Goal: Task Accomplishment & Management: Manage account settings

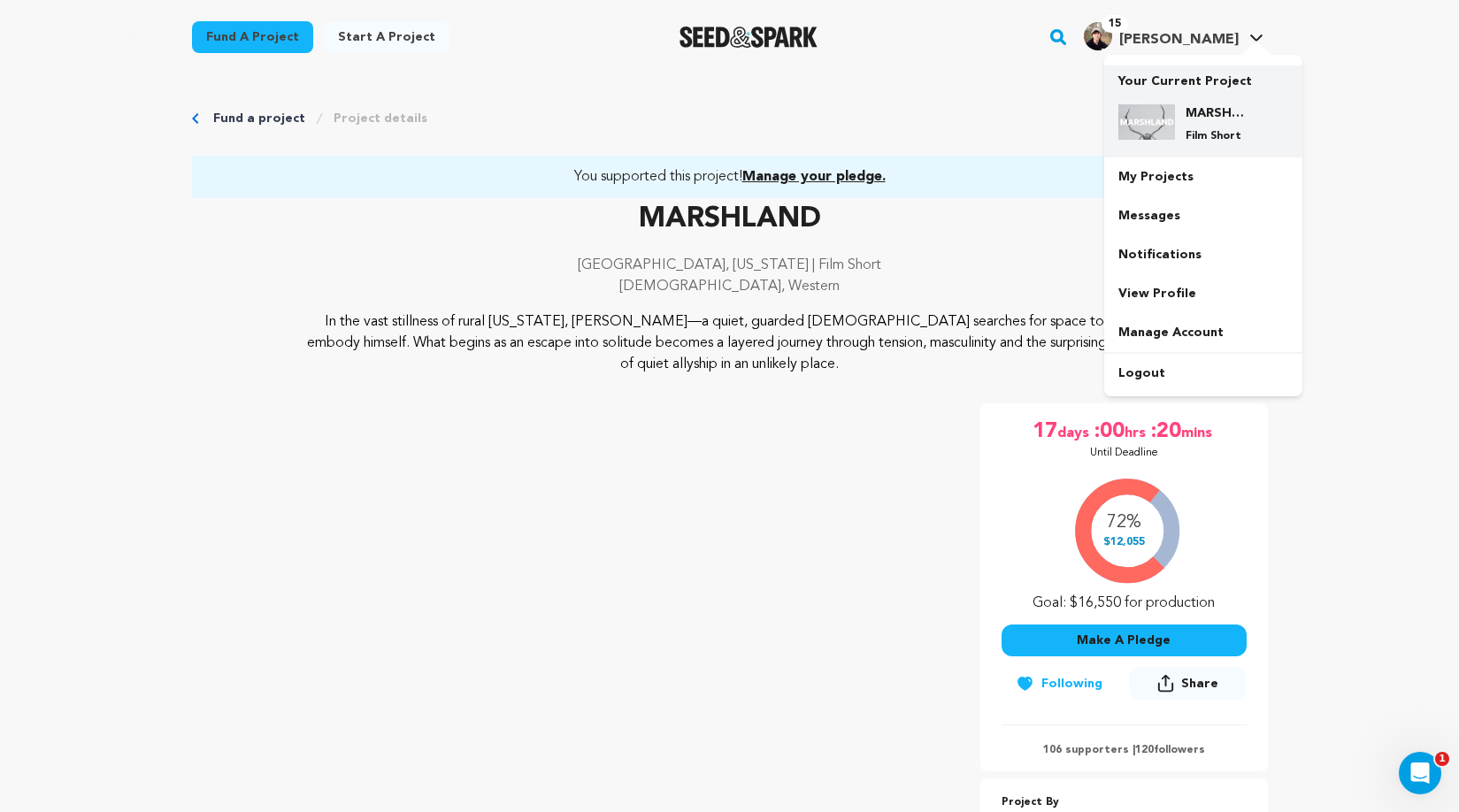
click at [1205, 98] on div "MARSHLAND Film Short" at bounding box center [1203, 123] width 170 height 67
click at [1206, 104] on div "MARSHLAND Film Short" at bounding box center [1203, 123] width 170 height 67
click at [1162, 171] on link "My Projects" at bounding box center [1203, 176] width 198 height 39
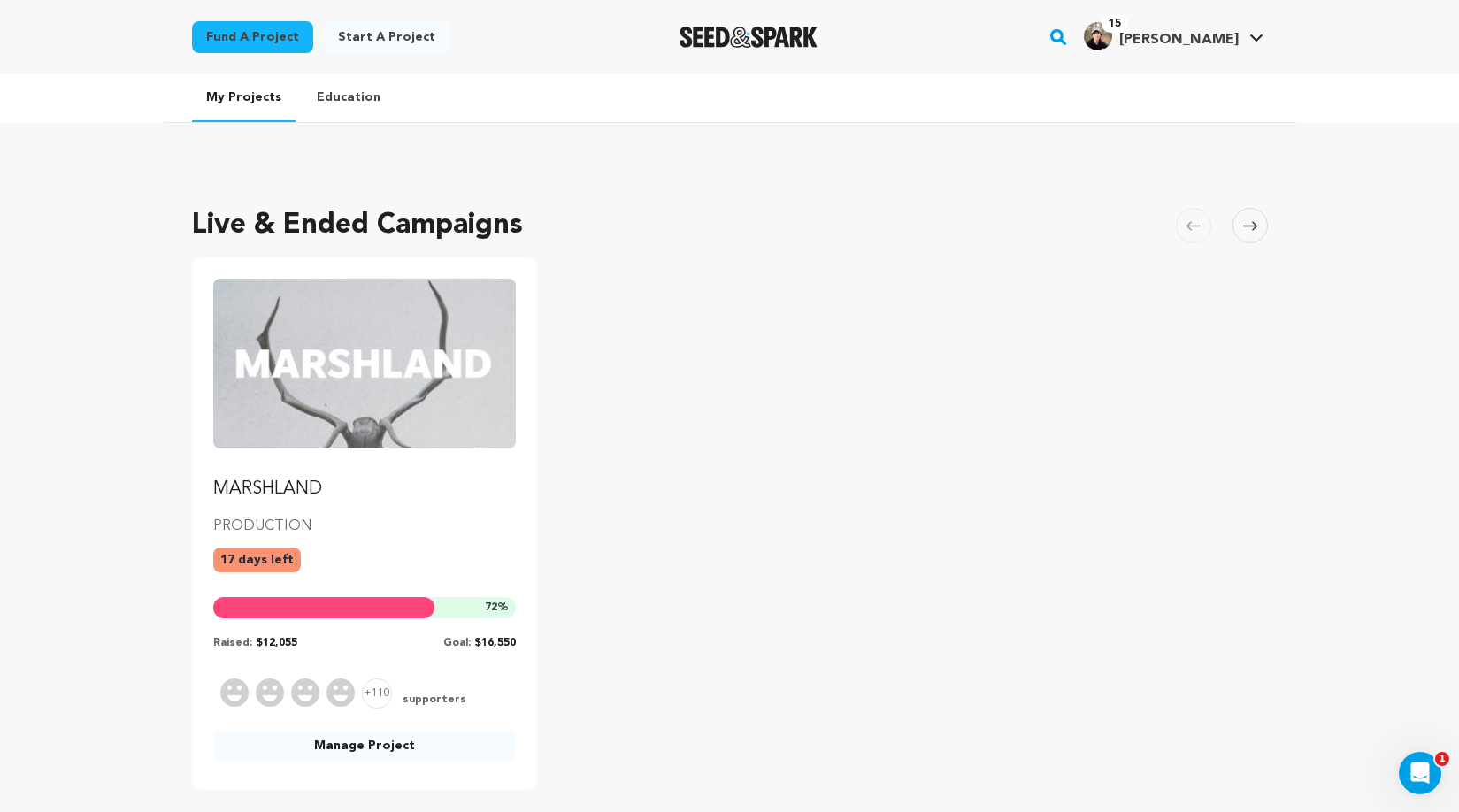
click at [318, 753] on link "Manage Project" at bounding box center [364, 746] width 303 height 32
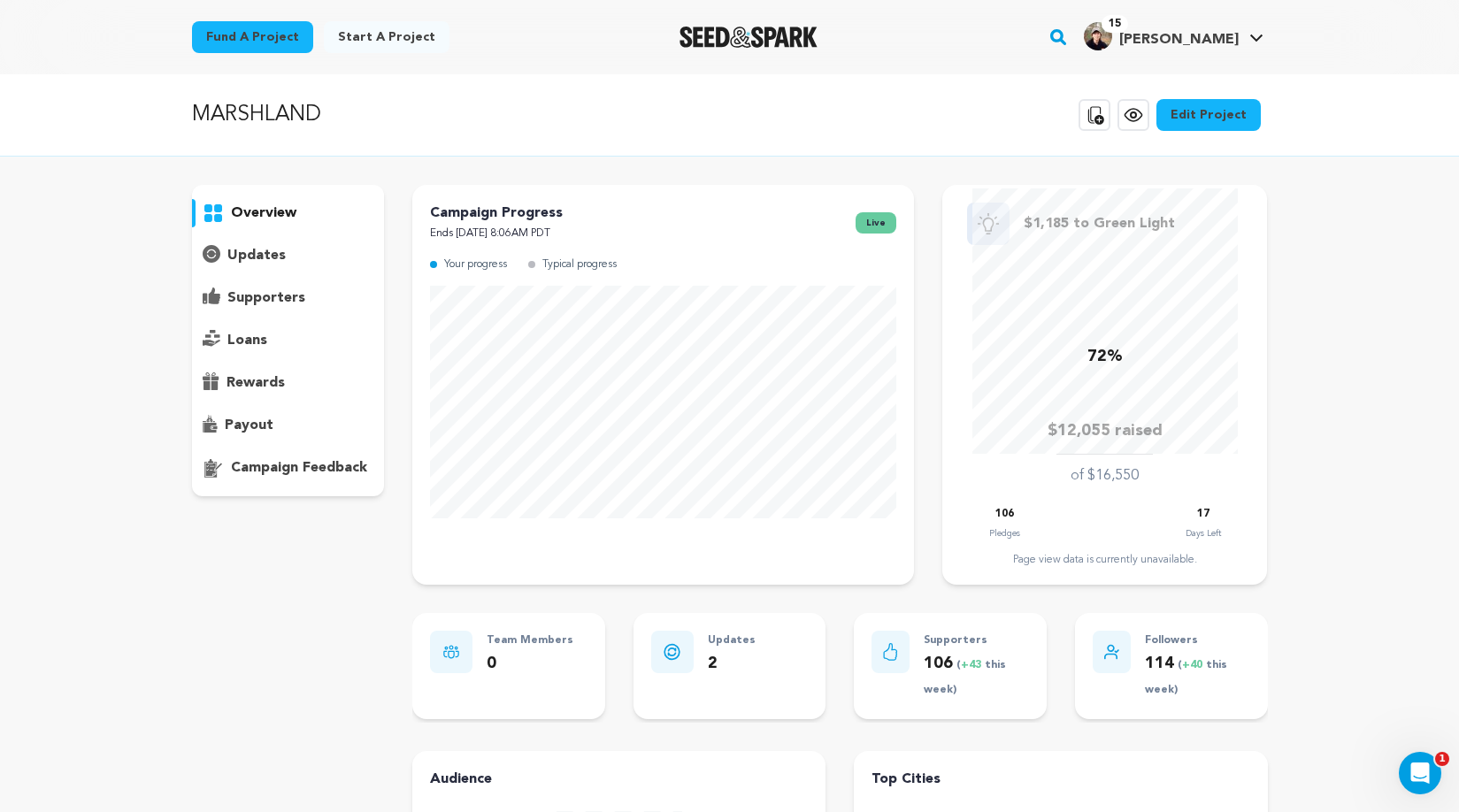
click at [242, 427] on p "payout" at bounding box center [249, 425] width 49 height 21
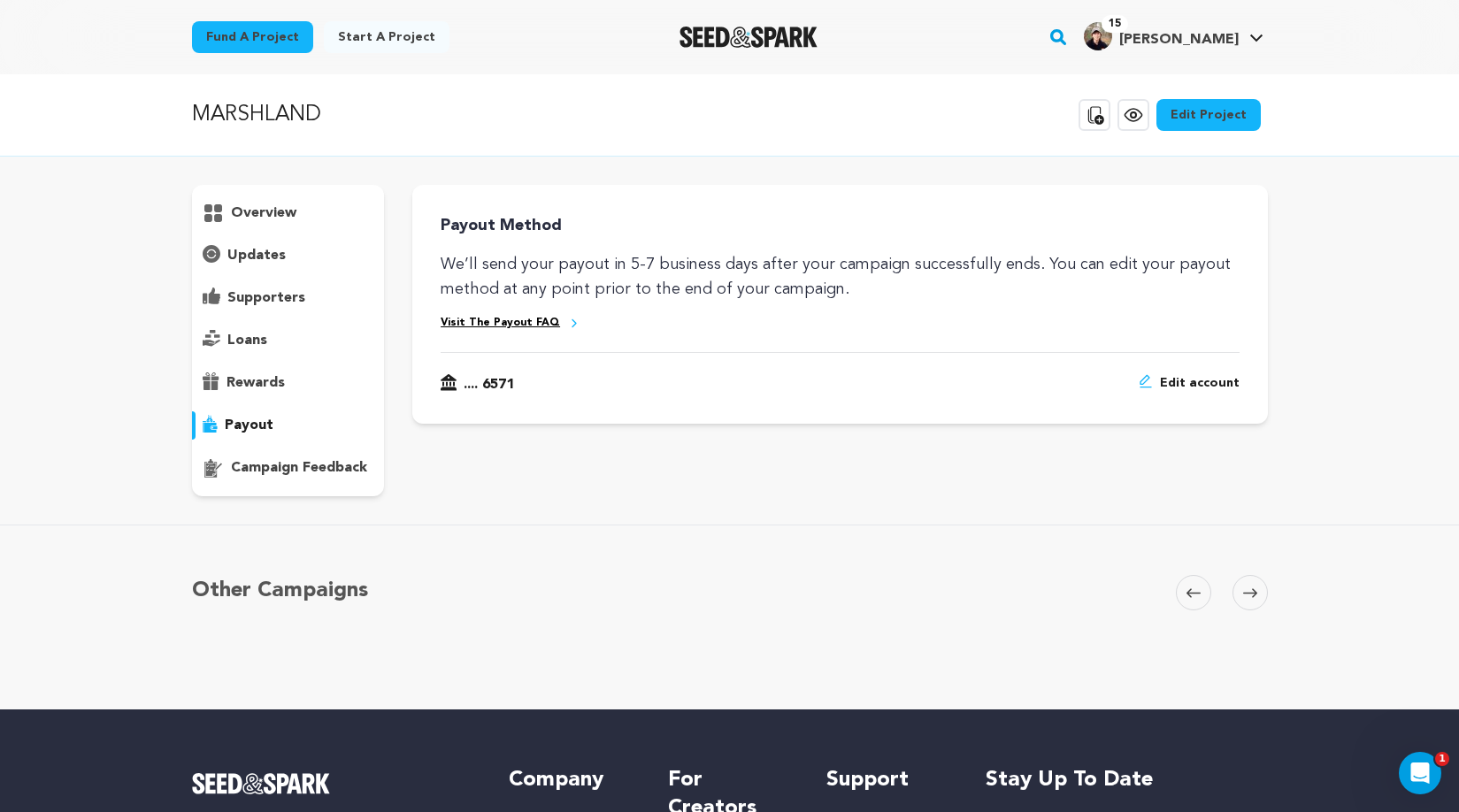
click at [1222, 376] on span "Edit account" at bounding box center [1200, 384] width 80 height 21
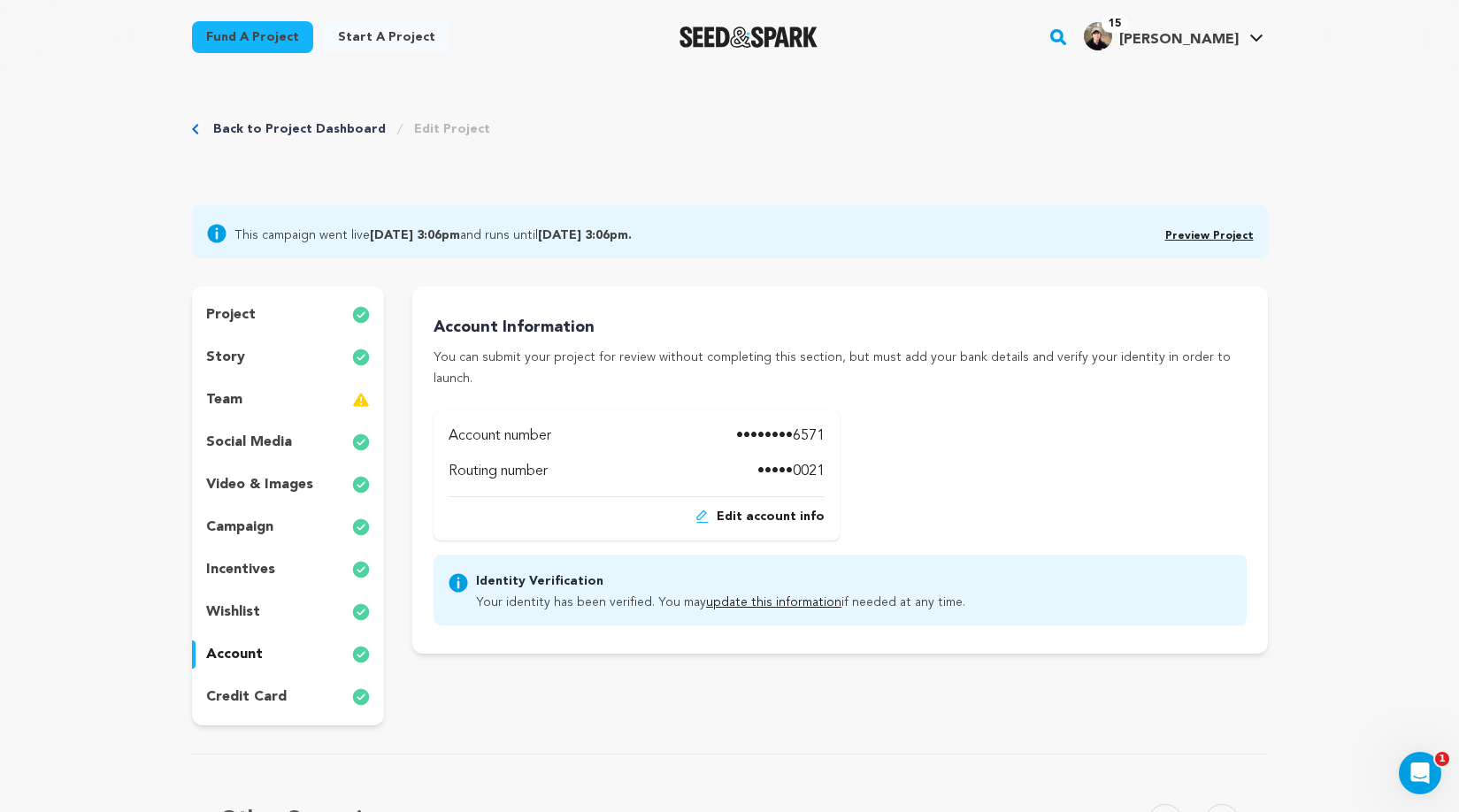
click at [772, 508] on span "Edit account info" at bounding box center [771, 517] width 108 height 18
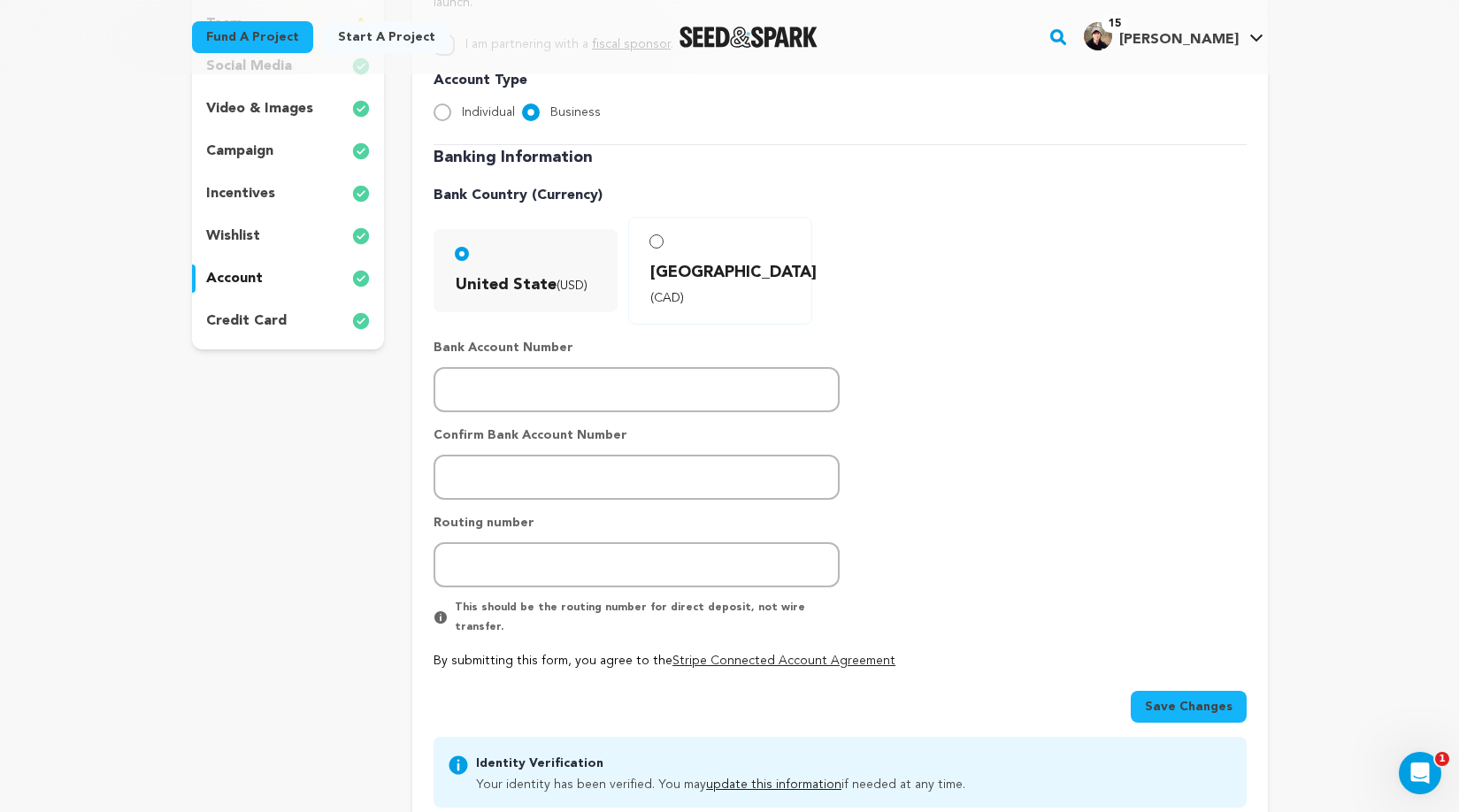
scroll to position [380, 0]
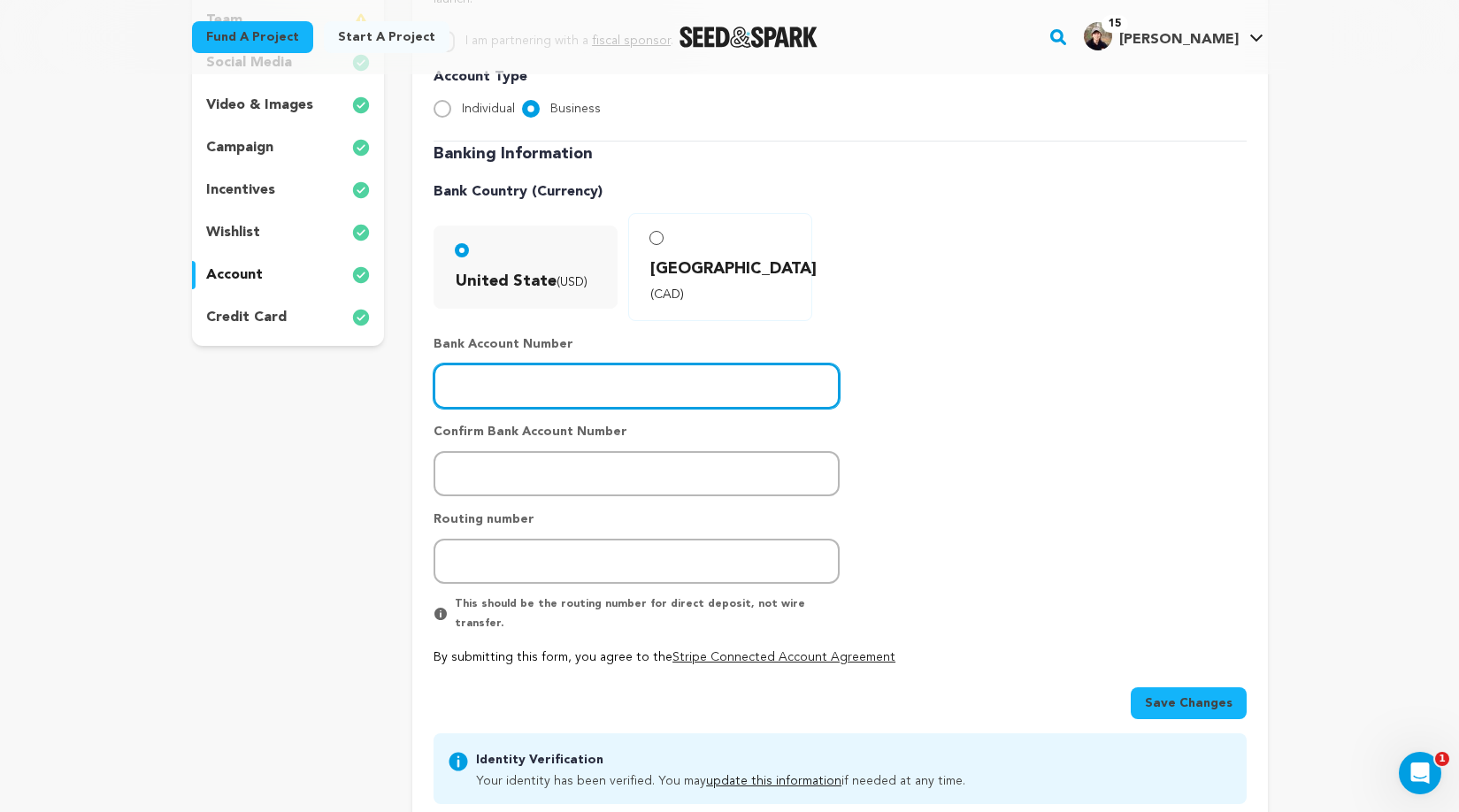
click at [656, 364] on input "number" at bounding box center [636, 386] width 406 height 45
paste input "735276571"
type input "735276571"
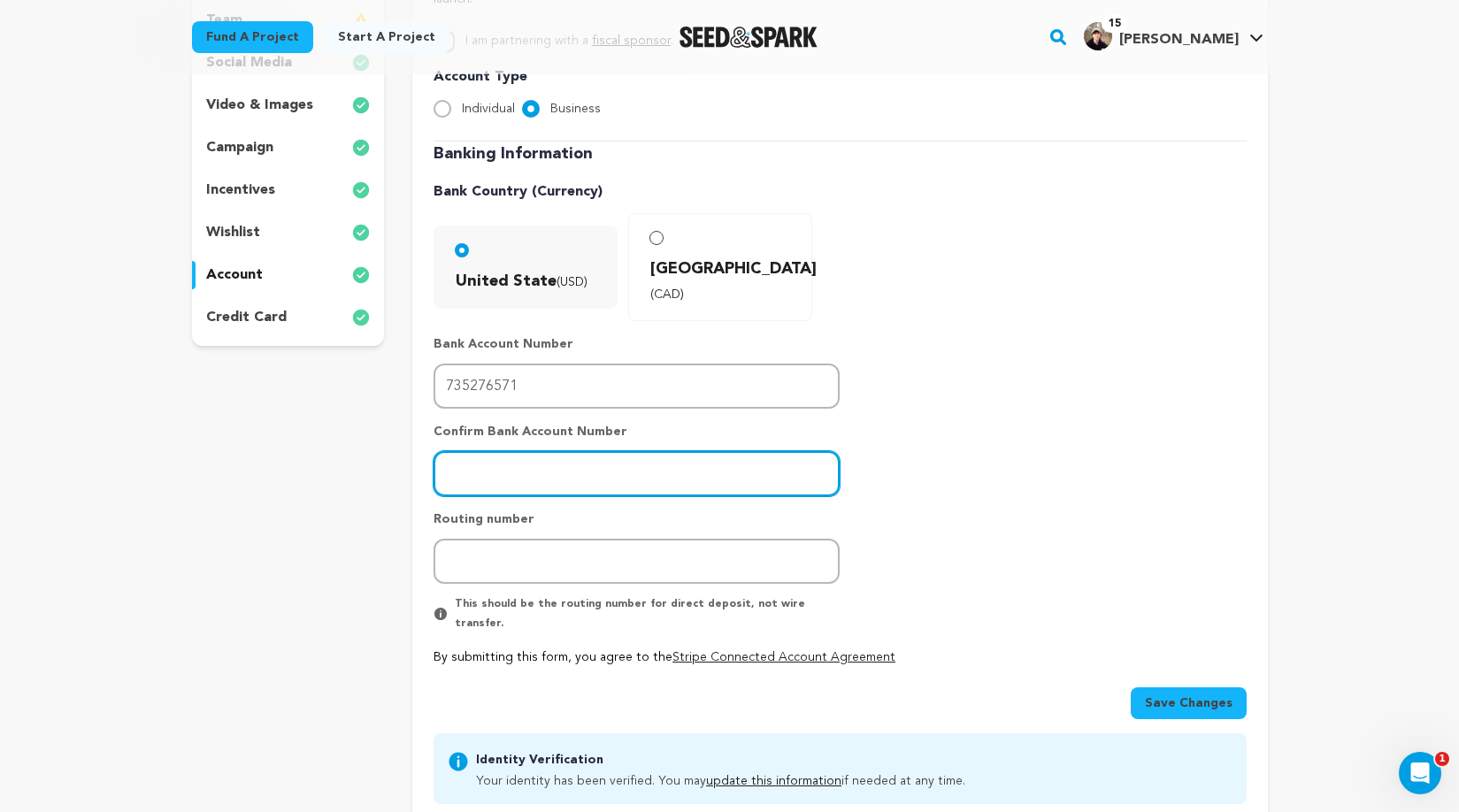
click at [492, 451] on input "number" at bounding box center [636, 473] width 406 height 45
paste input "735276571"
type input "735276571"
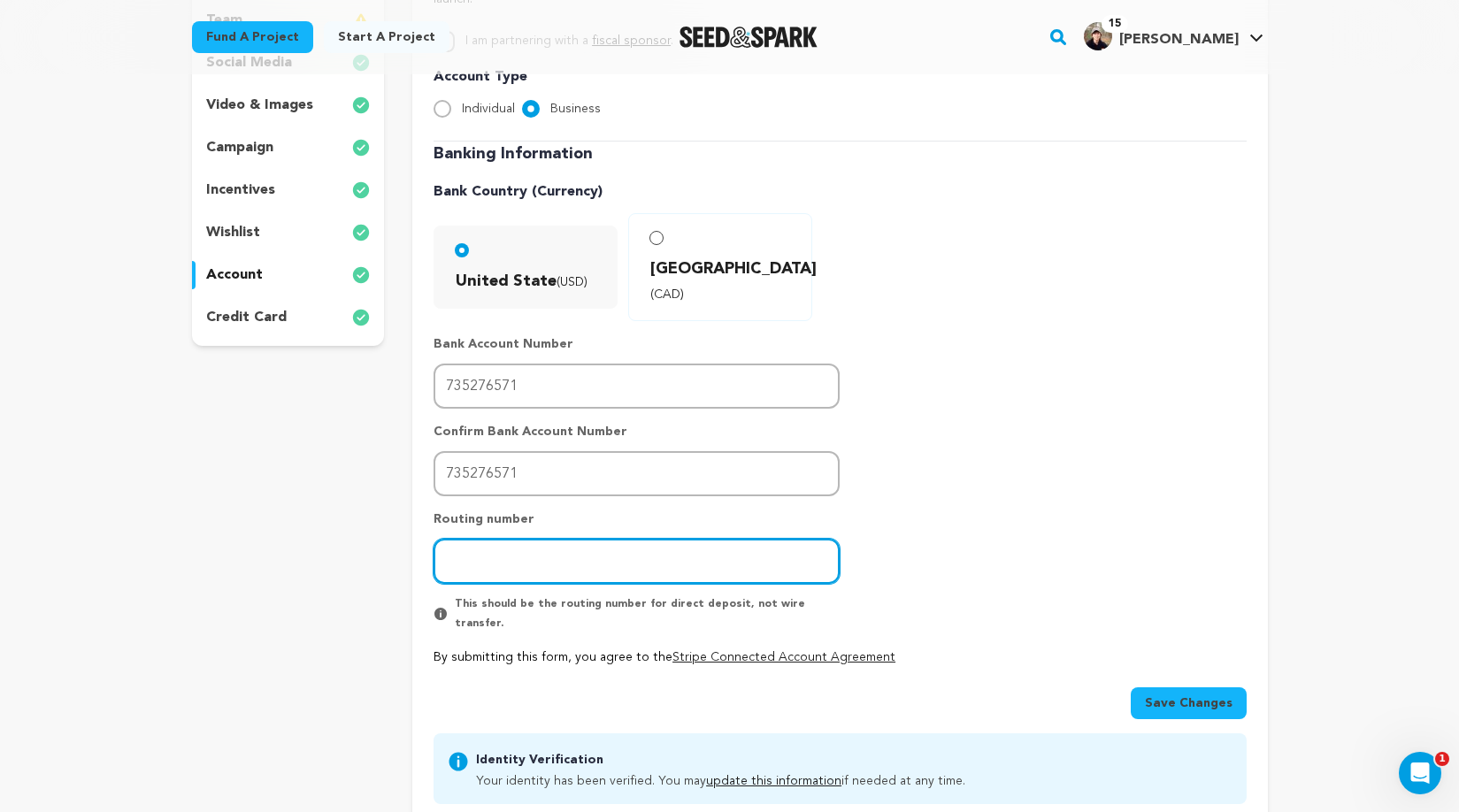
click at [629, 539] on input "number" at bounding box center [636, 561] width 406 height 45
paste input "021000021"
type input "021000021"
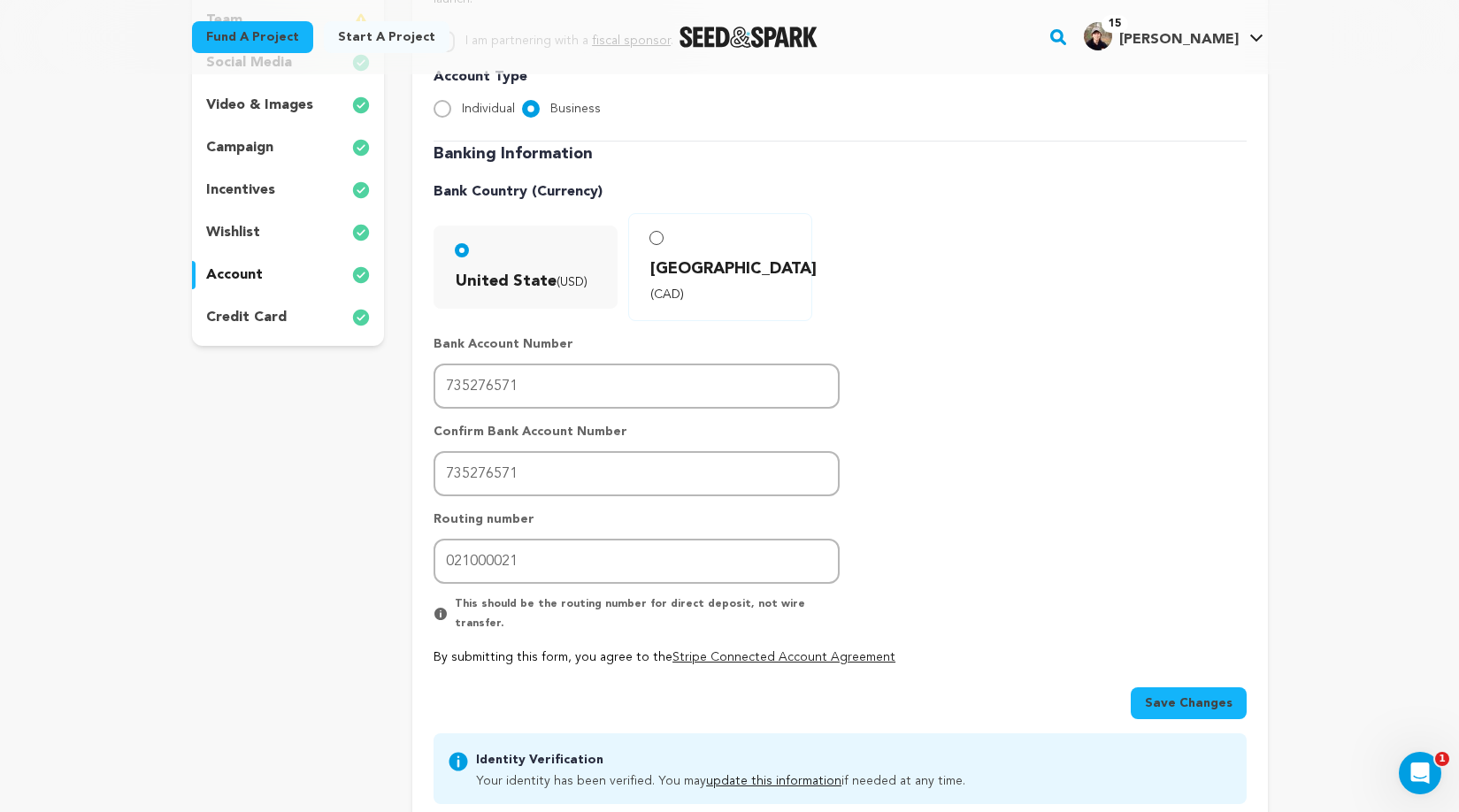
click at [1203, 694] on span "Save Changes" at bounding box center [1189, 703] width 88 height 18
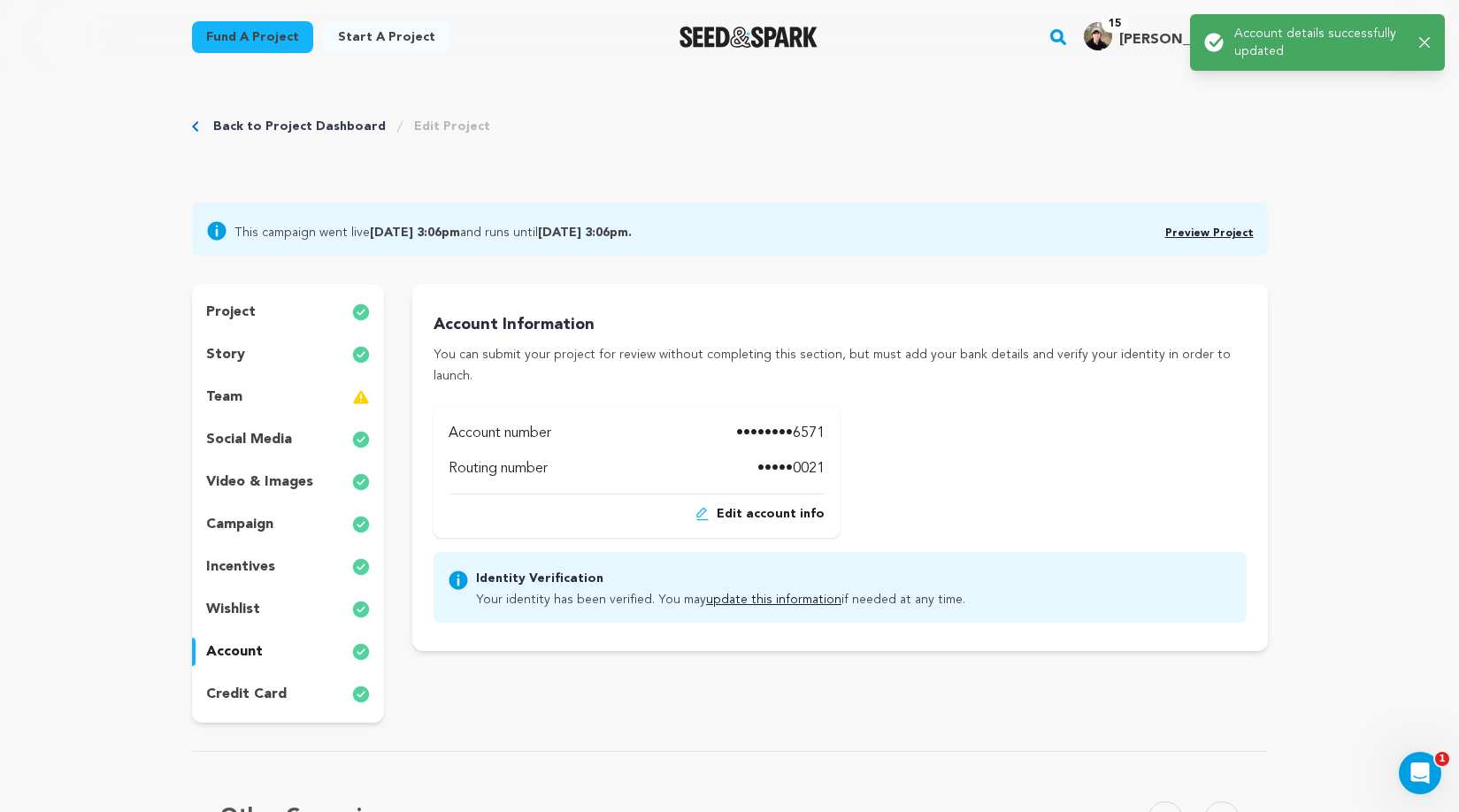
scroll to position [0, 0]
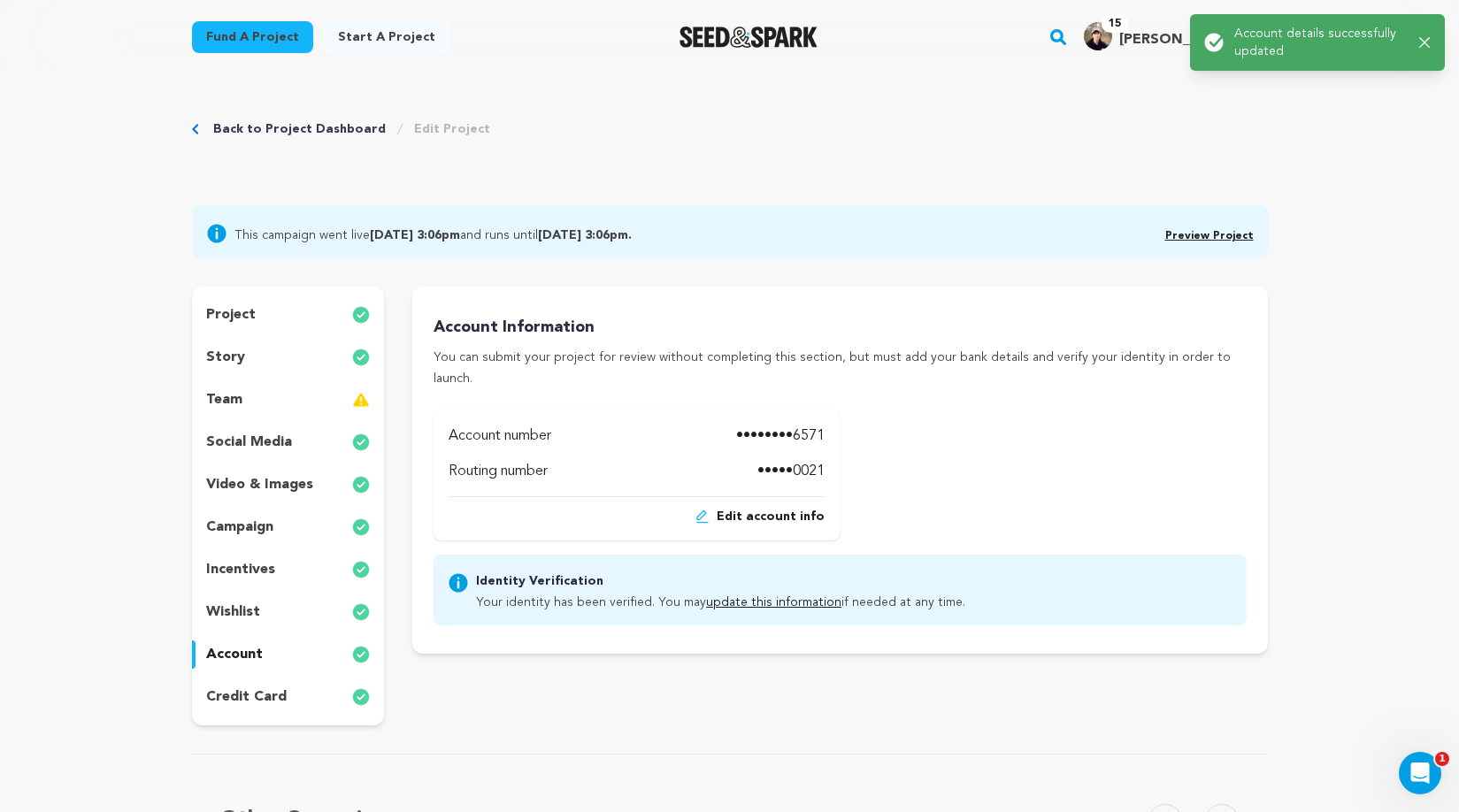
click at [304, 129] on link "Back to Project Dashboard" at bounding box center [299, 129] width 173 height 18
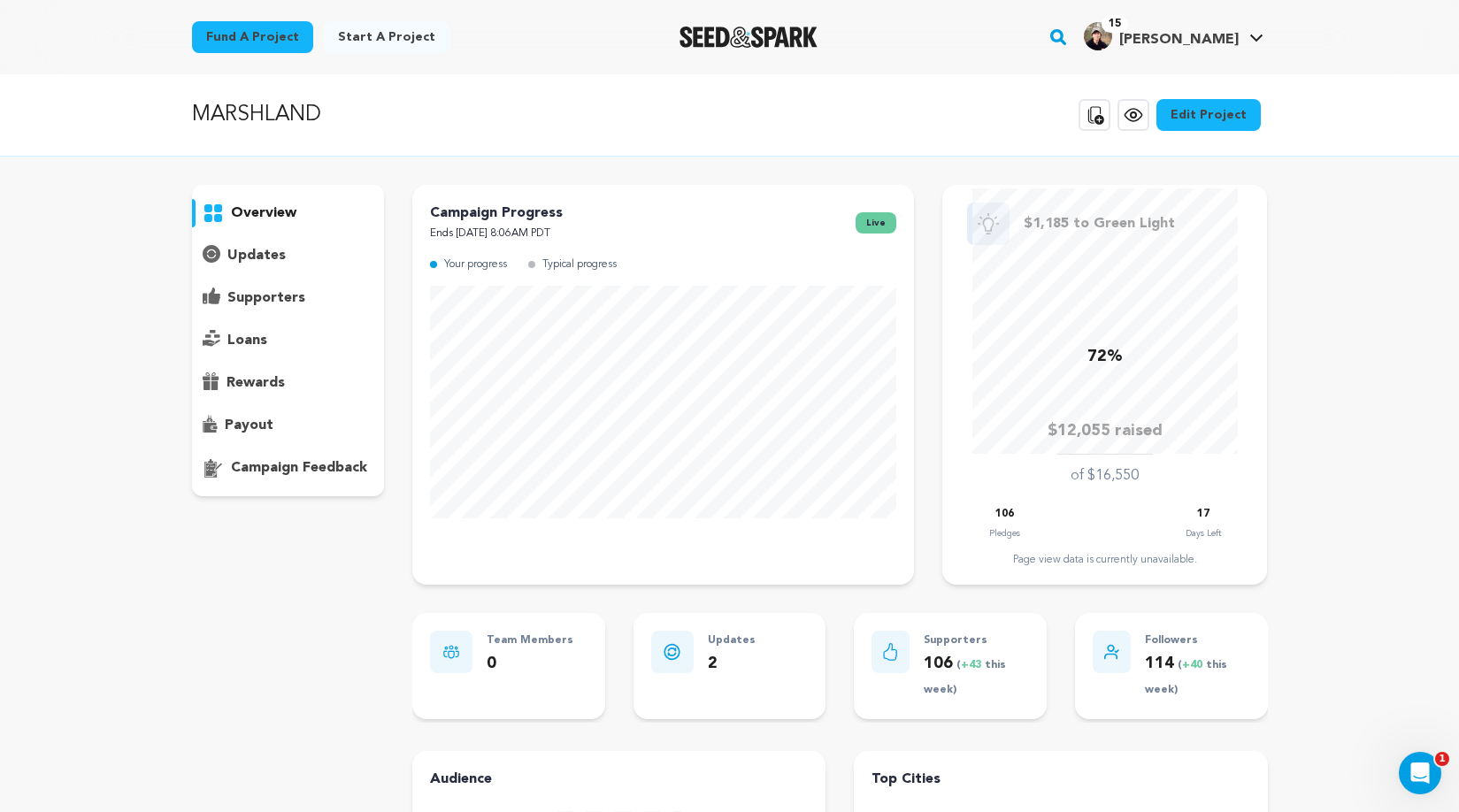
click at [62, 130] on div "MARSHLAND Copy public preview link View project Edit Project View more option V…" at bounding box center [729, 115] width 1459 height 82
click at [1140, 123] on icon at bounding box center [1133, 114] width 21 height 21
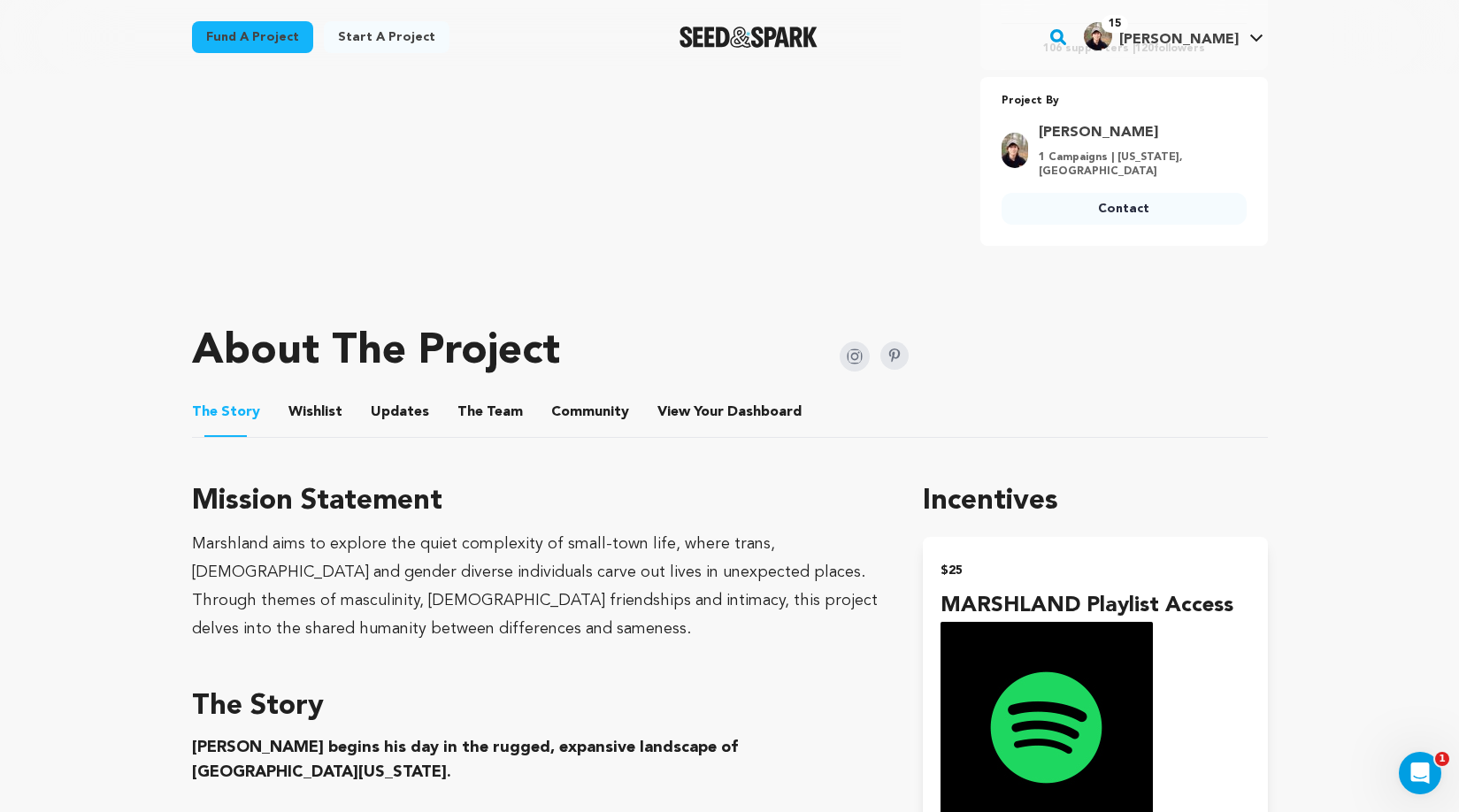
scroll to position [689, 0]
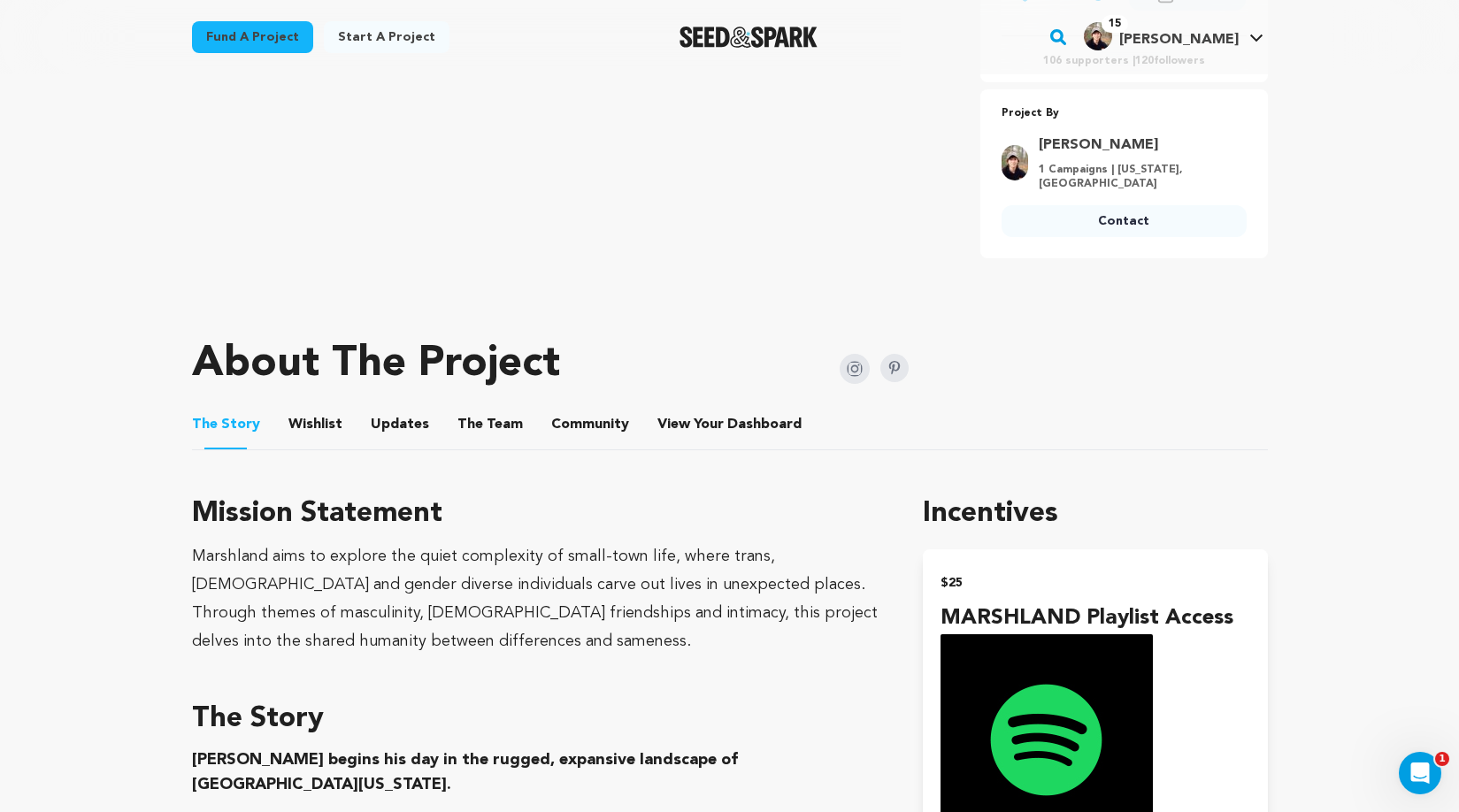
click at [393, 426] on button "Updates" at bounding box center [400, 428] width 42 height 42
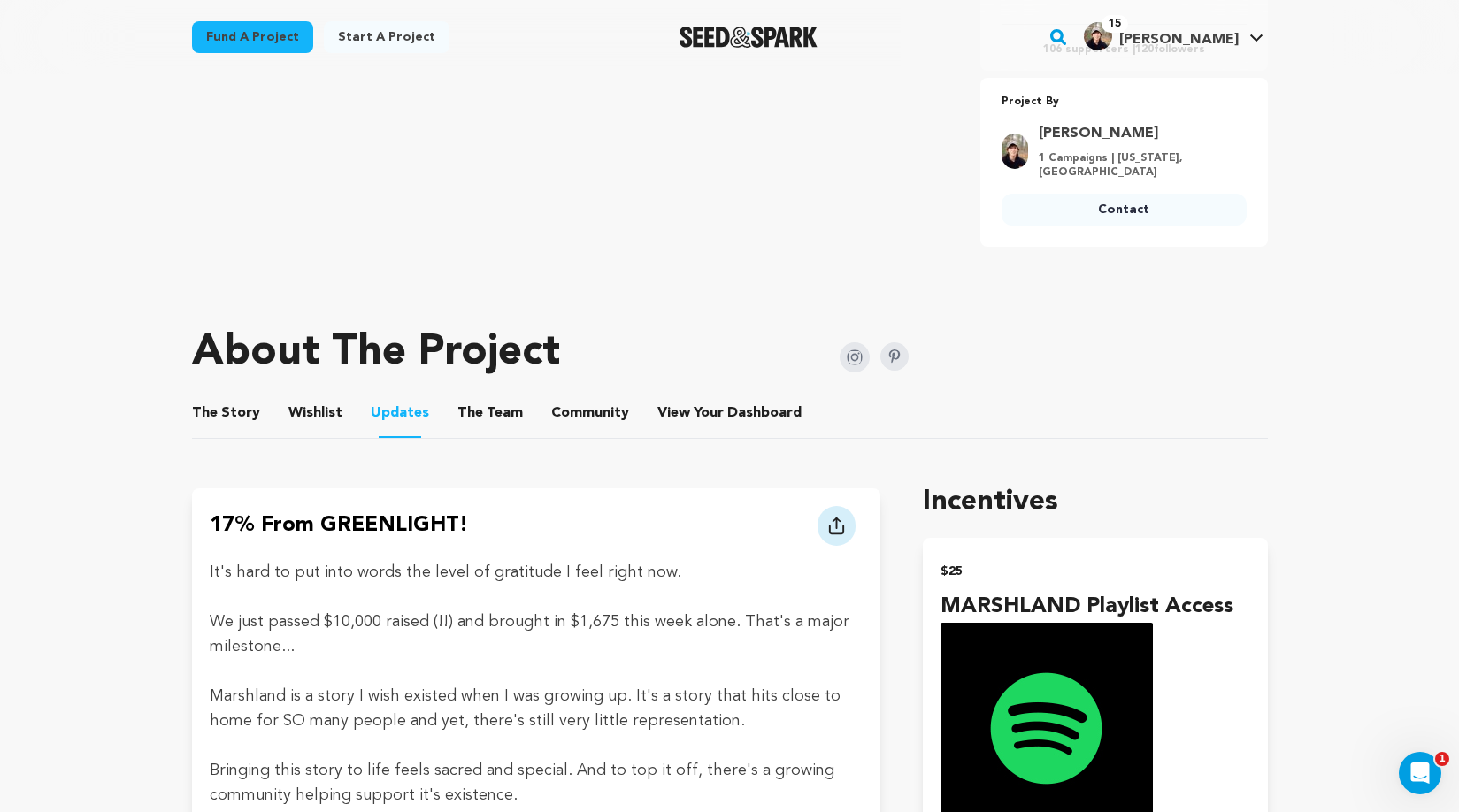
scroll to position [637, 0]
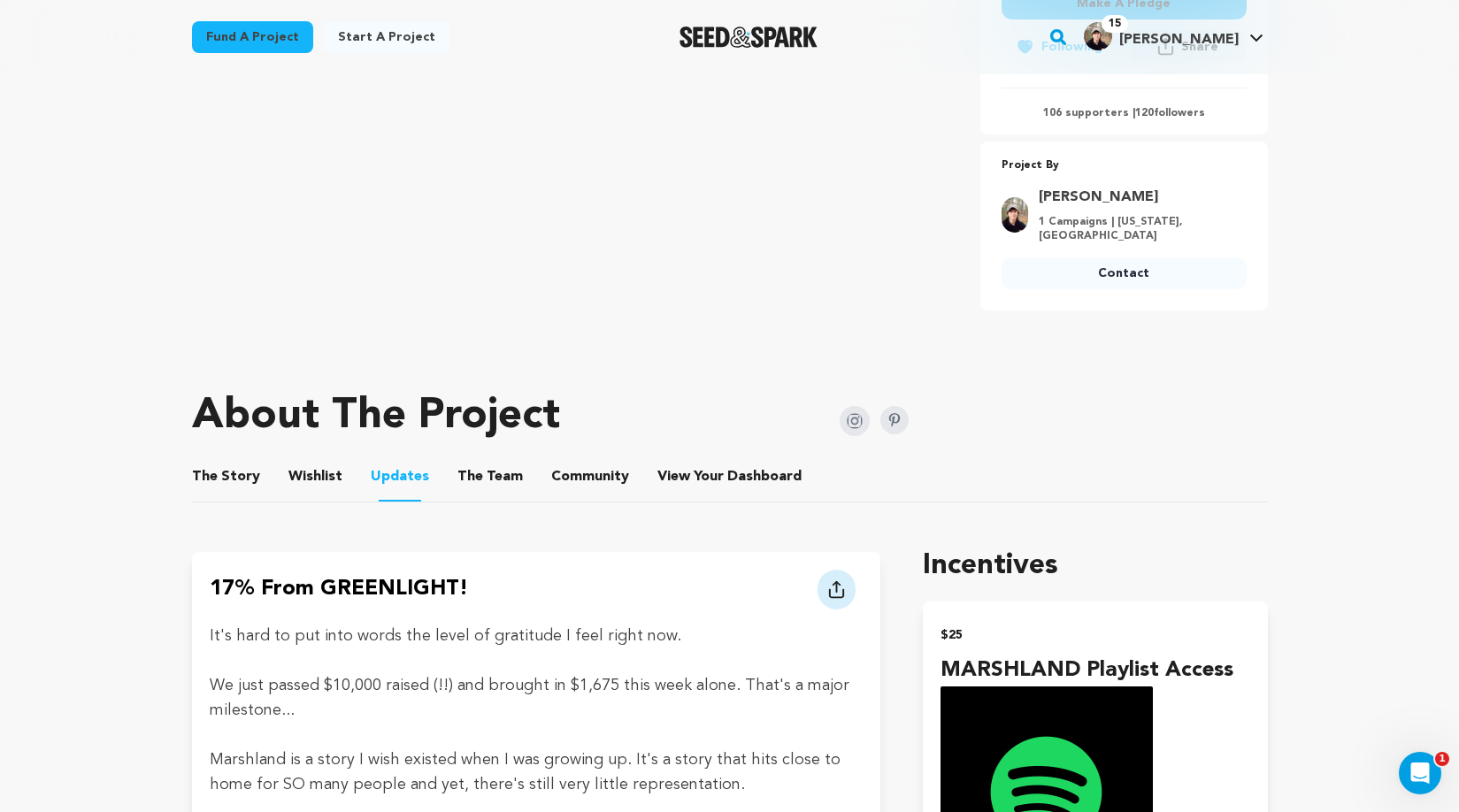
click at [237, 477] on button "The Story" at bounding box center [225, 480] width 42 height 42
